Goal: Transaction & Acquisition: Book appointment/travel/reservation

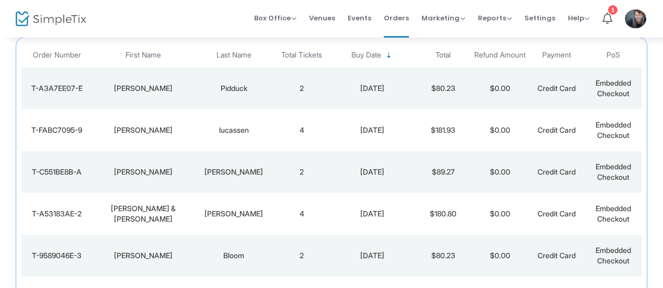
scroll to position [103, 0]
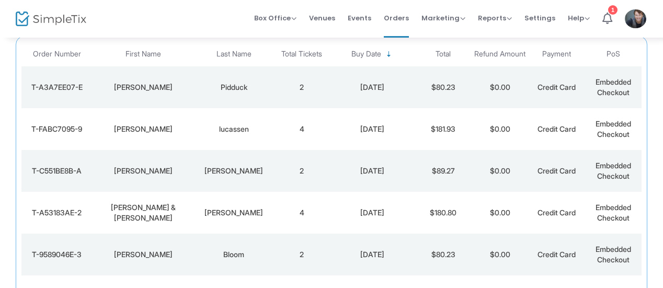
click at [296, 122] on td "4" at bounding box center [302, 129] width 57 height 42
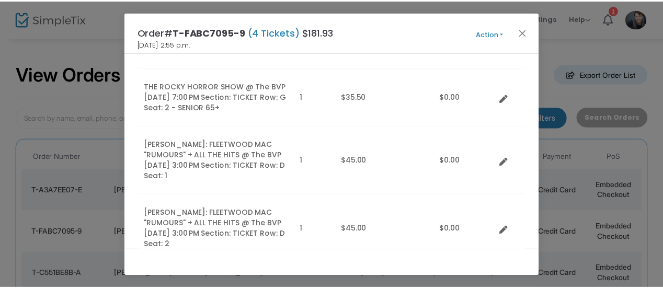
scroll to position [154, 0]
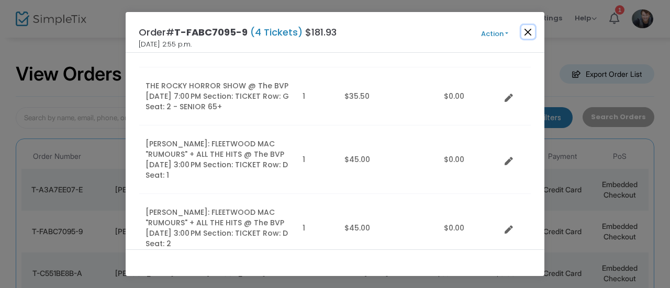
click at [530, 35] on button "Close" at bounding box center [528, 32] width 14 height 14
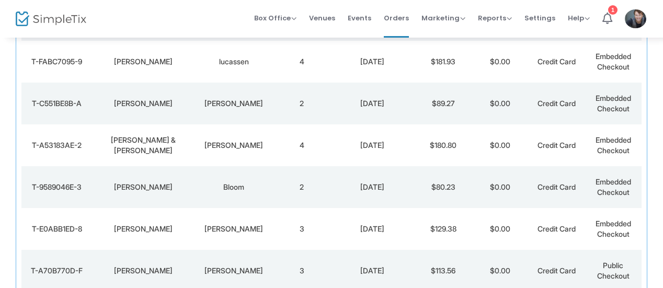
scroll to position [170, 0]
click at [285, 16] on span "Box Office" at bounding box center [275, 18] width 42 height 10
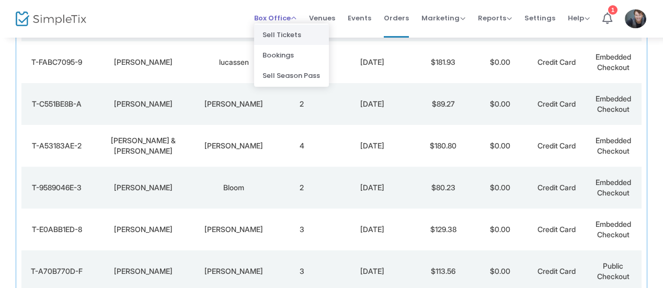
click at [295, 30] on li "Sell Tickets" at bounding box center [291, 35] width 75 height 20
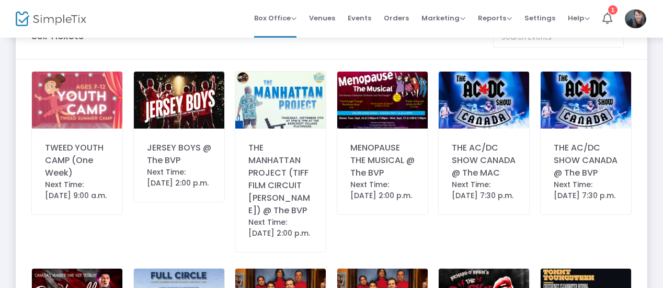
scroll to position [39, 0]
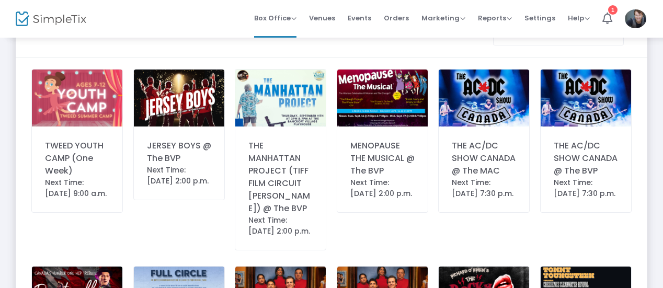
click at [156, 163] on div "JERSEY BOYS @ The BVP" at bounding box center [179, 152] width 64 height 25
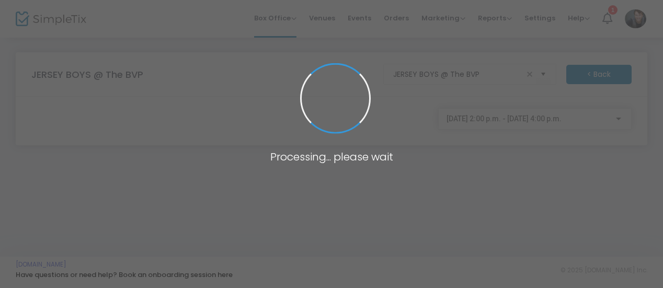
scroll to position [0, 0]
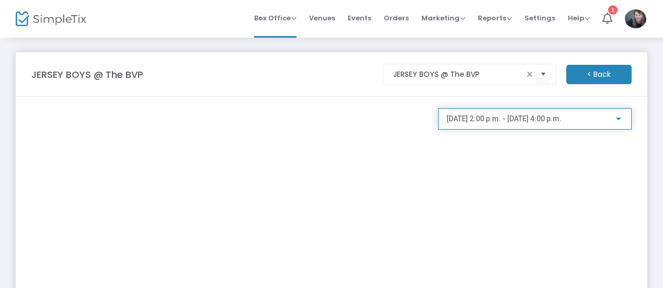
click at [476, 118] on span "[DATE] 2:00 p.m. - [DATE] 4:00 p.m." at bounding box center [504, 119] width 115 height 8
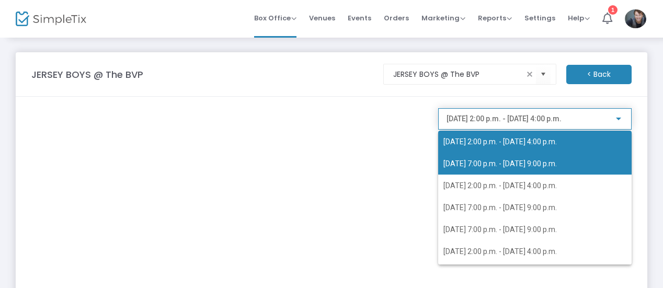
click at [477, 165] on span "[DATE] 7:00 p.m. - [DATE] 9:00 p.m." at bounding box center [501, 164] width 114 height 8
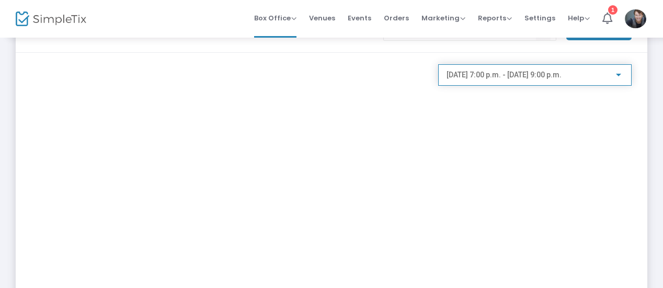
scroll to position [43, 0]
click at [490, 78] on span "[DATE] 7:00 p.m. - [DATE] 9:00 p.m." at bounding box center [504, 76] width 115 height 8
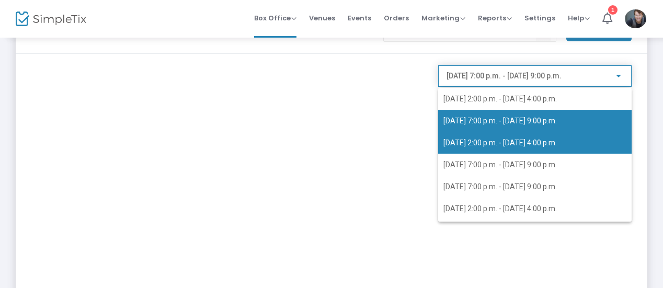
click at [493, 133] on span "[DATE] 2:00 p.m. - [DATE] 4:00 p.m." at bounding box center [535, 143] width 183 height 22
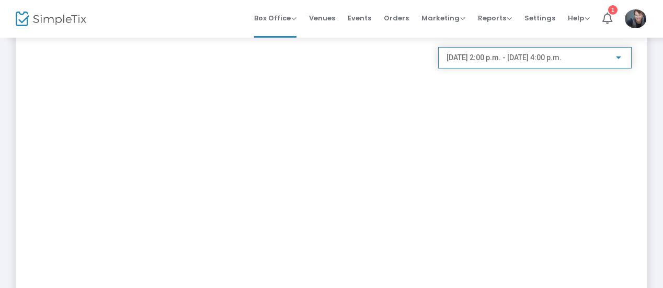
scroll to position [34, 0]
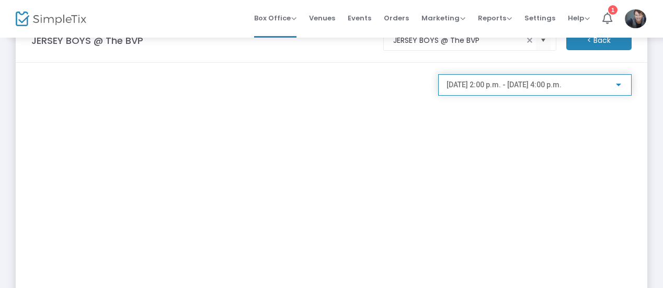
click at [491, 80] on div "[DATE] 2:00 p.m. - [DATE] 4:00 p.m." at bounding box center [535, 82] width 177 height 19
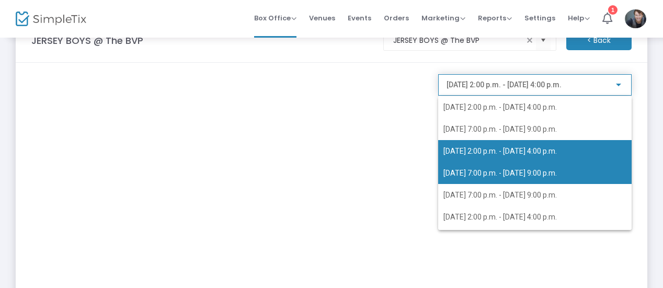
click at [490, 168] on span "[DATE] 7:00 p.m. - [DATE] 9:00 p.m." at bounding box center [535, 173] width 183 height 22
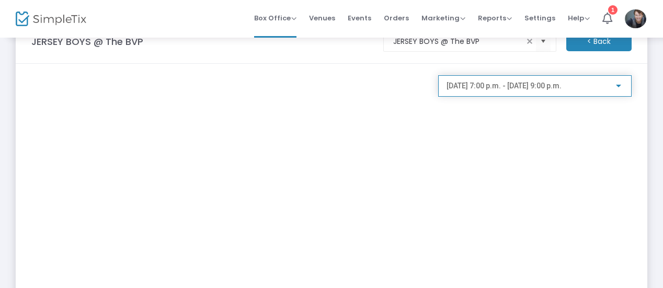
scroll to position [33, 0]
click at [523, 79] on div "[DATE] 7:00 p.m. - [DATE] 9:00 p.m." at bounding box center [535, 82] width 177 height 19
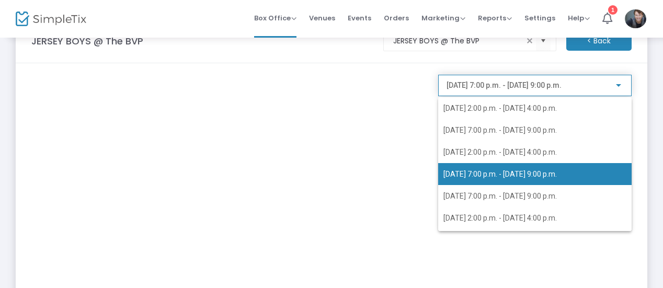
scroll to position [4, 0]
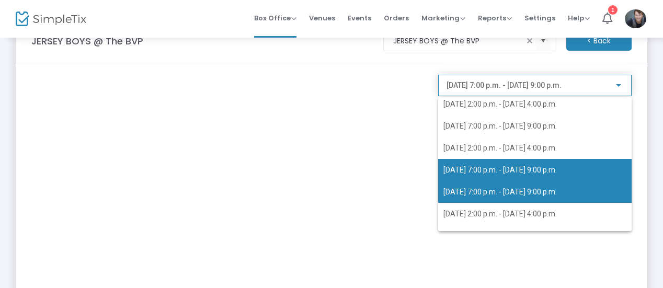
click at [486, 184] on span "[DATE] 7:00 p.m. - [DATE] 9:00 p.m." at bounding box center [535, 192] width 183 height 22
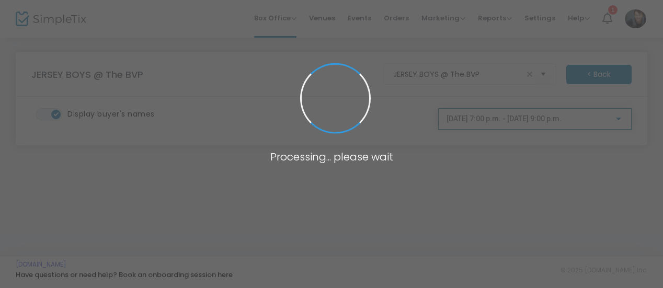
scroll to position [0, 0]
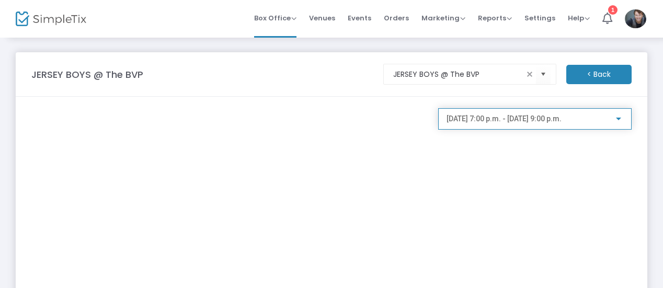
click at [523, 121] on span "[DATE] 7:00 p.m. - [DATE] 9:00 p.m." at bounding box center [504, 119] width 115 height 8
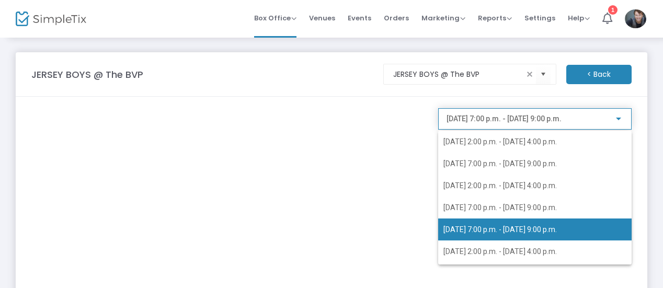
scroll to position [25, 0]
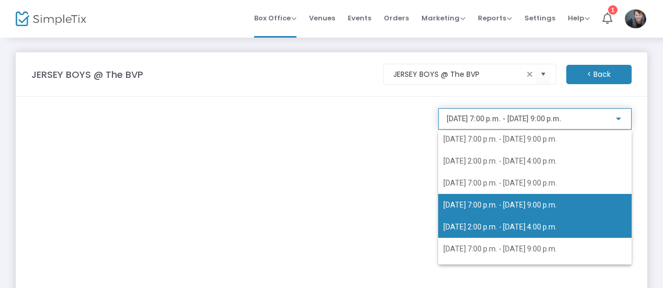
click at [483, 220] on span "[DATE] 2:00 p.m. - [DATE] 4:00 p.m." at bounding box center [535, 227] width 183 height 22
